Goal: Task Accomplishment & Management: Use online tool/utility

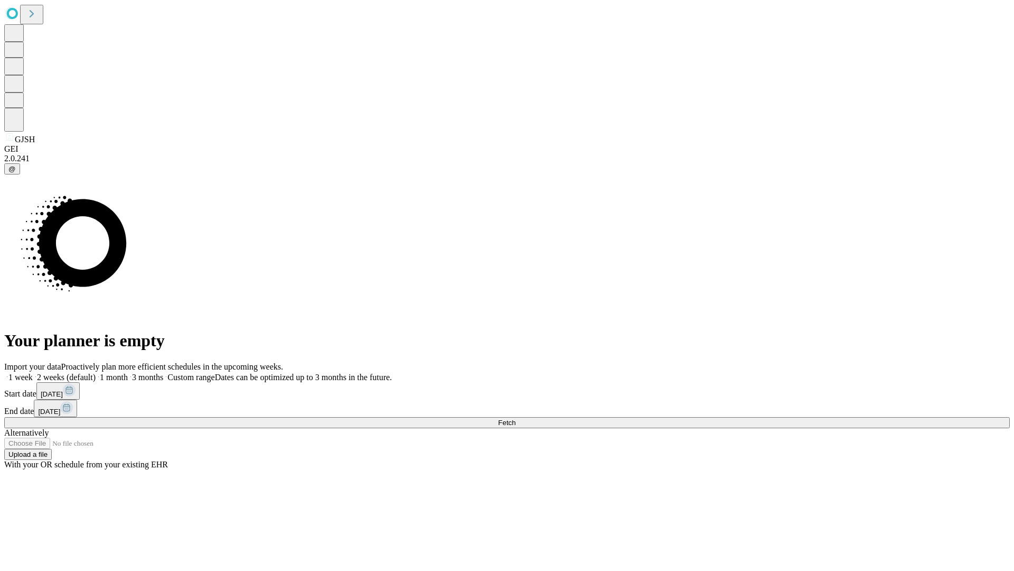
click at [516, 418] on span "Fetch" at bounding box center [506, 422] width 17 height 8
